Goal: Task Accomplishment & Management: Manage account settings

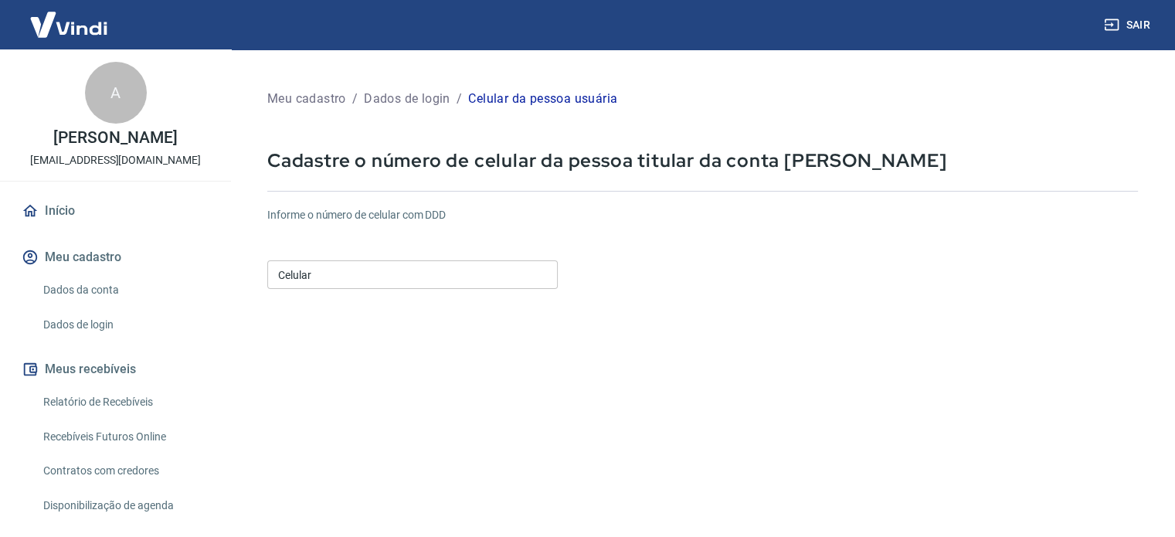
click at [315, 277] on input "Celular" at bounding box center [412, 274] width 291 height 29
type input "[PHONE_NUMBER]"
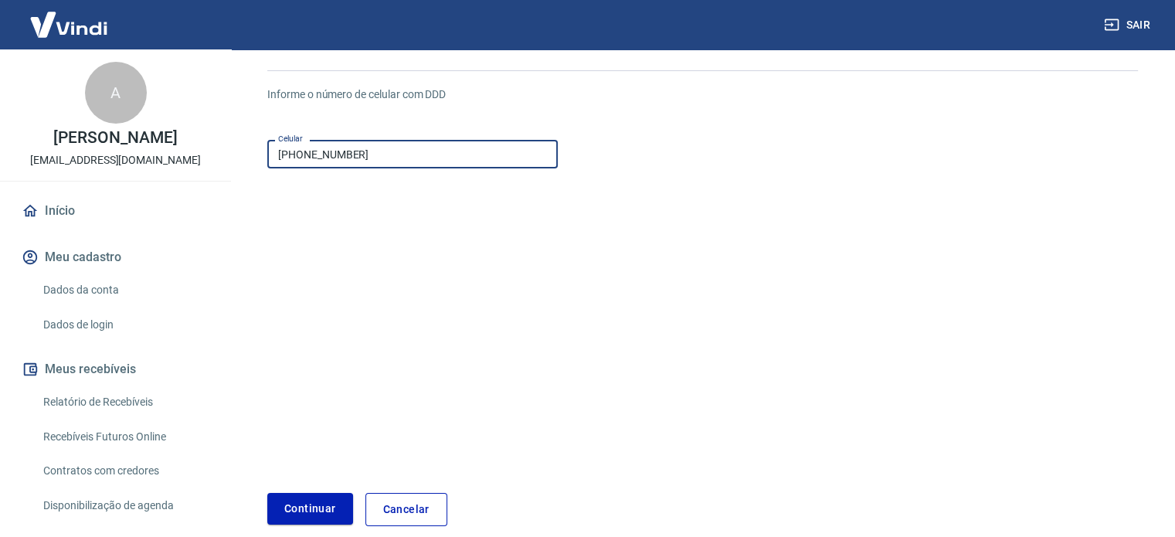
scroll to position [155, 0]
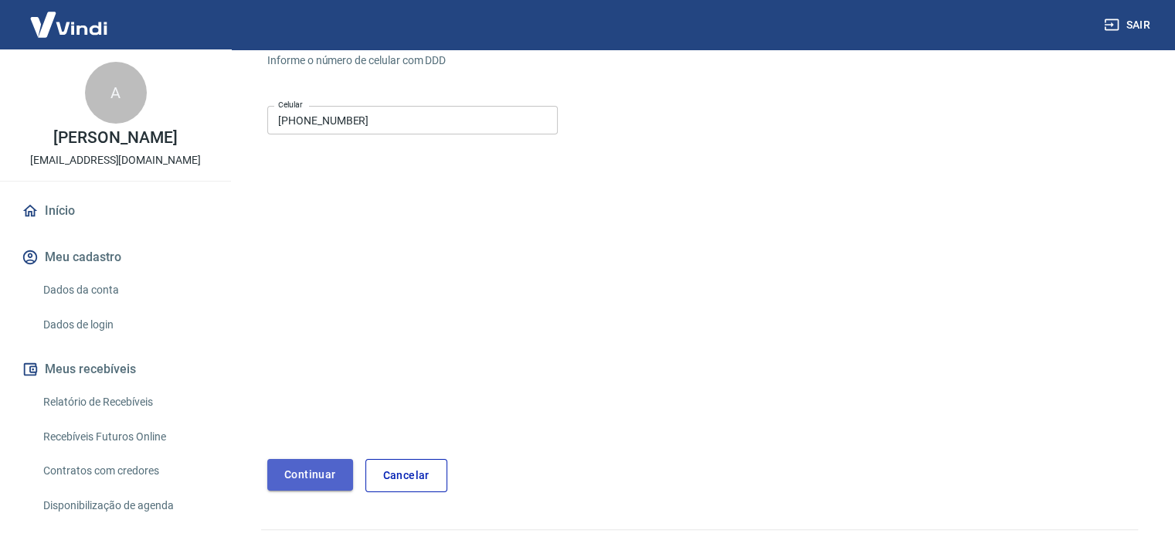
click at [296, 475] on button "Continuar" at bounding box center [310, 475] width 86 height 32
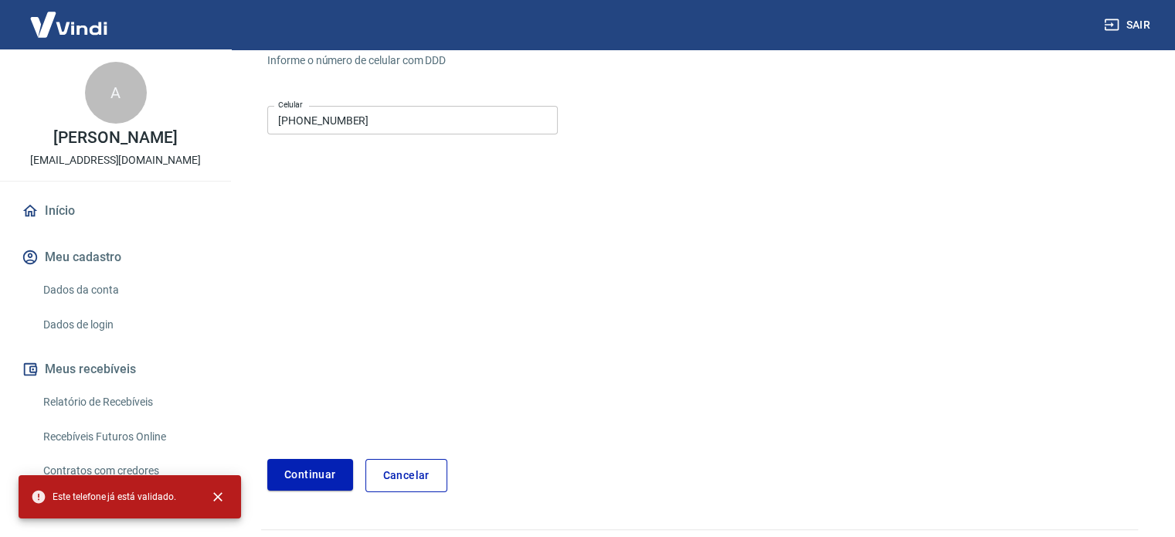
click at [494, 266] on form "Informe o número de celular com DDD Celular [PHONE_NUMBER] Celular Continuar Ca…" at bounding box center [702, 266] width 871 height 452
